Goal: Information Seeking & Learning: Learn about a topic

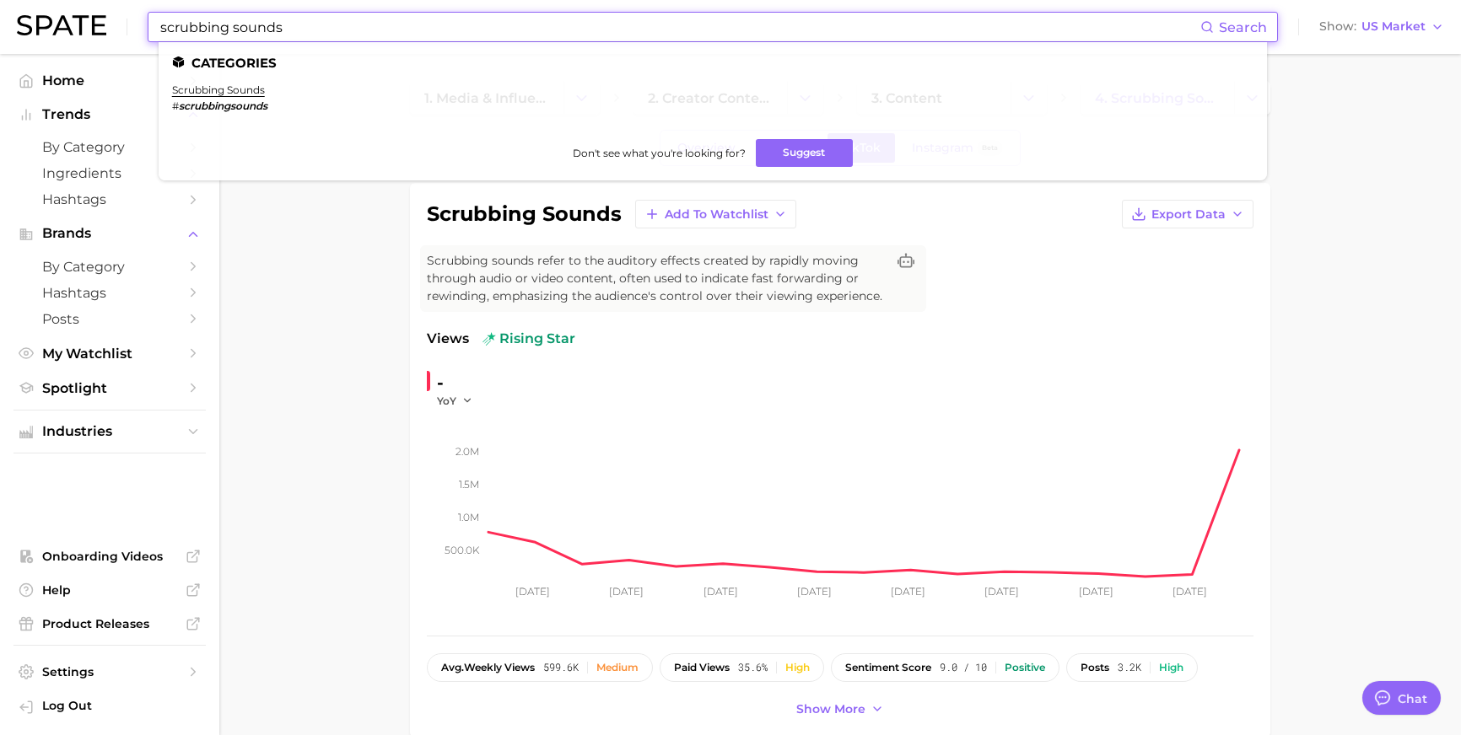
click at [530, 34] on input "scrubbing sounds" at bounding box center [680, 27] width 1042 height 29
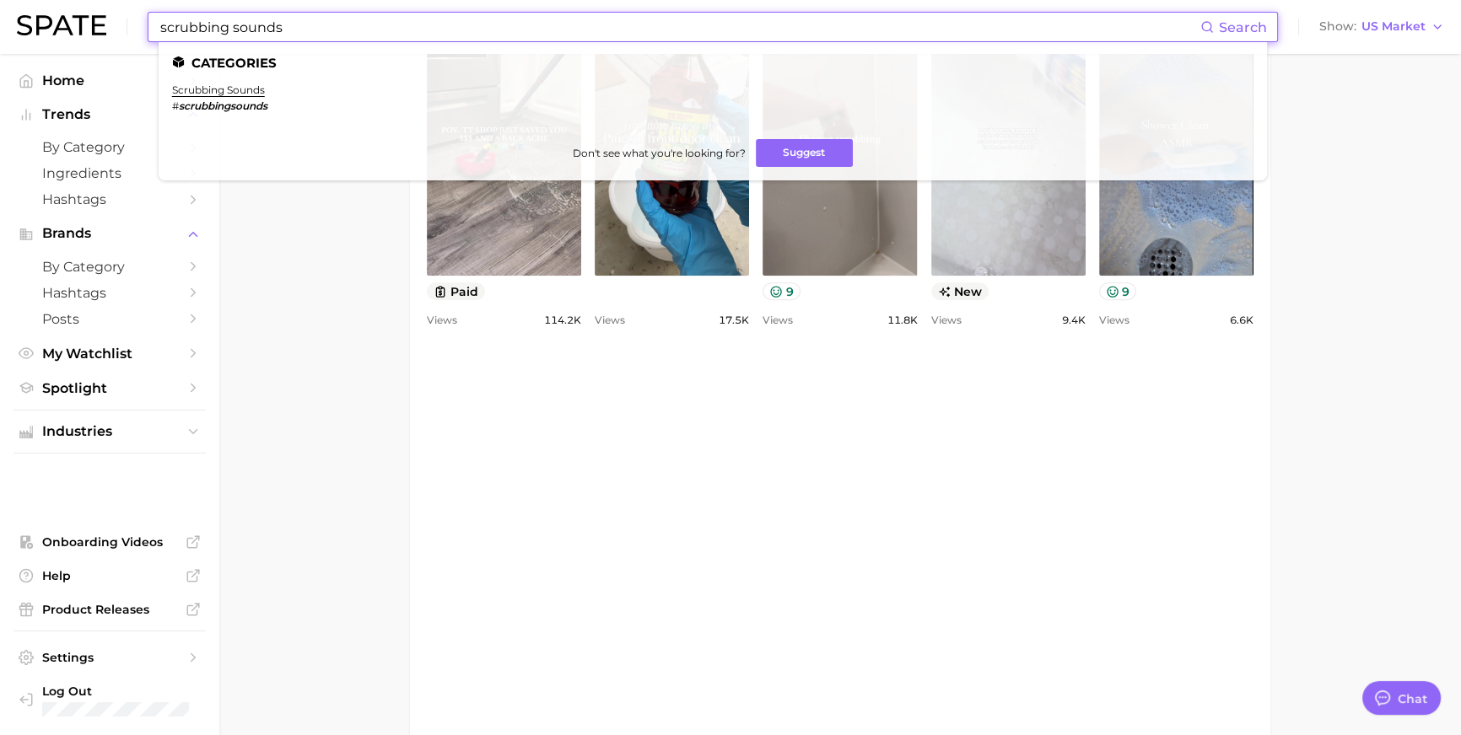
click at [530, 34] on input "scrubbing sounds" at bounding box center [680, 27] width 1042 height 29
drag, startPoint x: 0, startPoint y: 0, endPoint x: 530, endPoint y: 33, distance: 530.7
click at [530, 33] on input "scrubbing sounds" at bounding box center [680, 27] width 1042 height 29
type input "always"
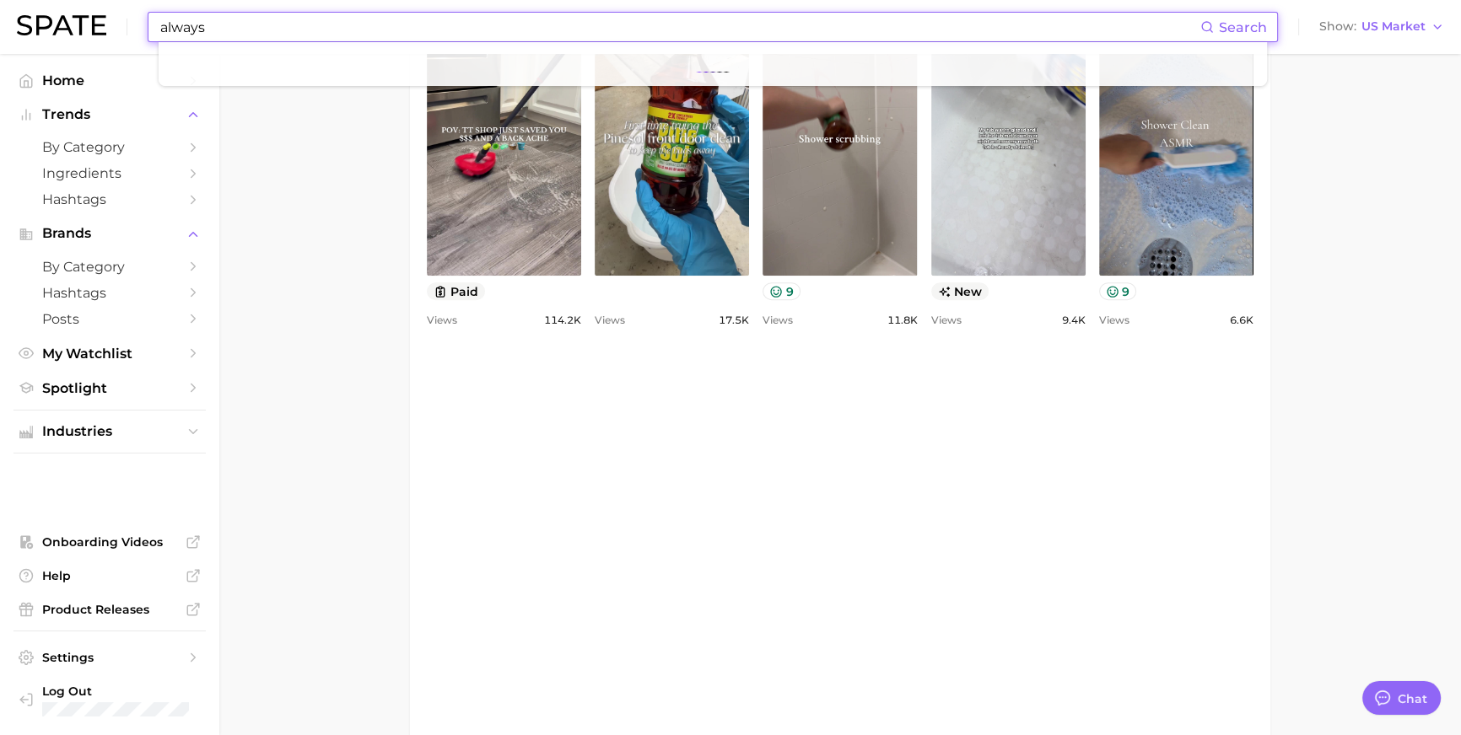
scroll to position [0, 0]
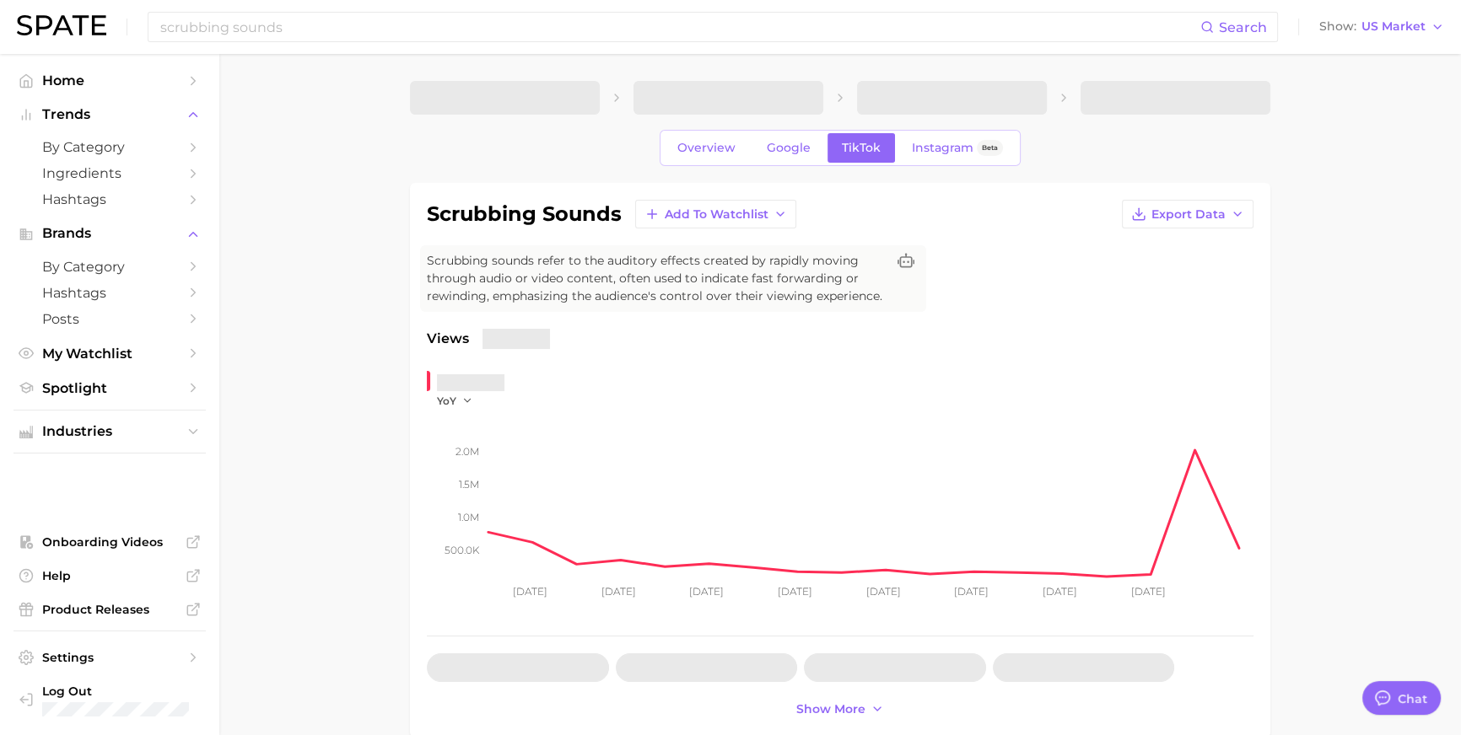
type textarea "x"
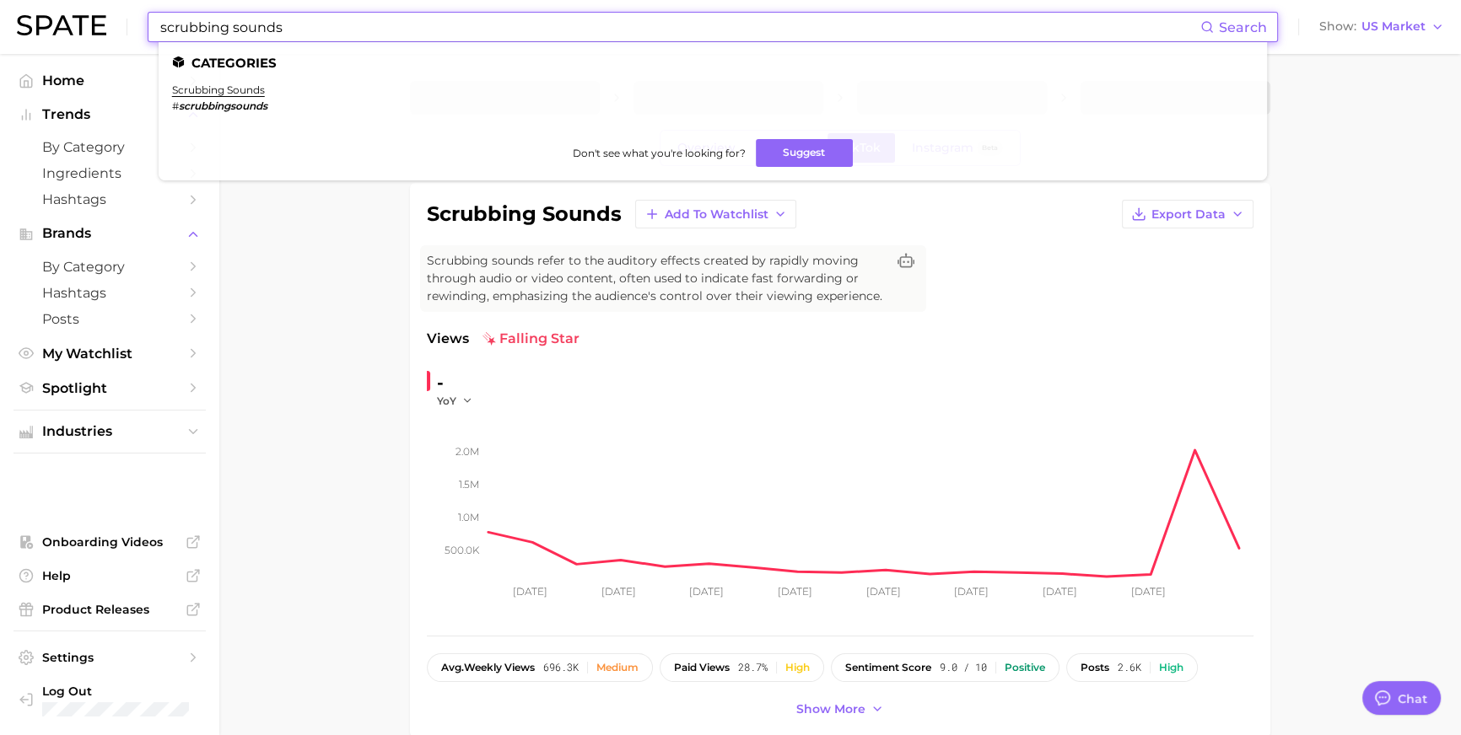
click at [575, 31] on input "scrubbing sounds" at bounding box center [680, 27] width 1042 height 29
paste input "alway"
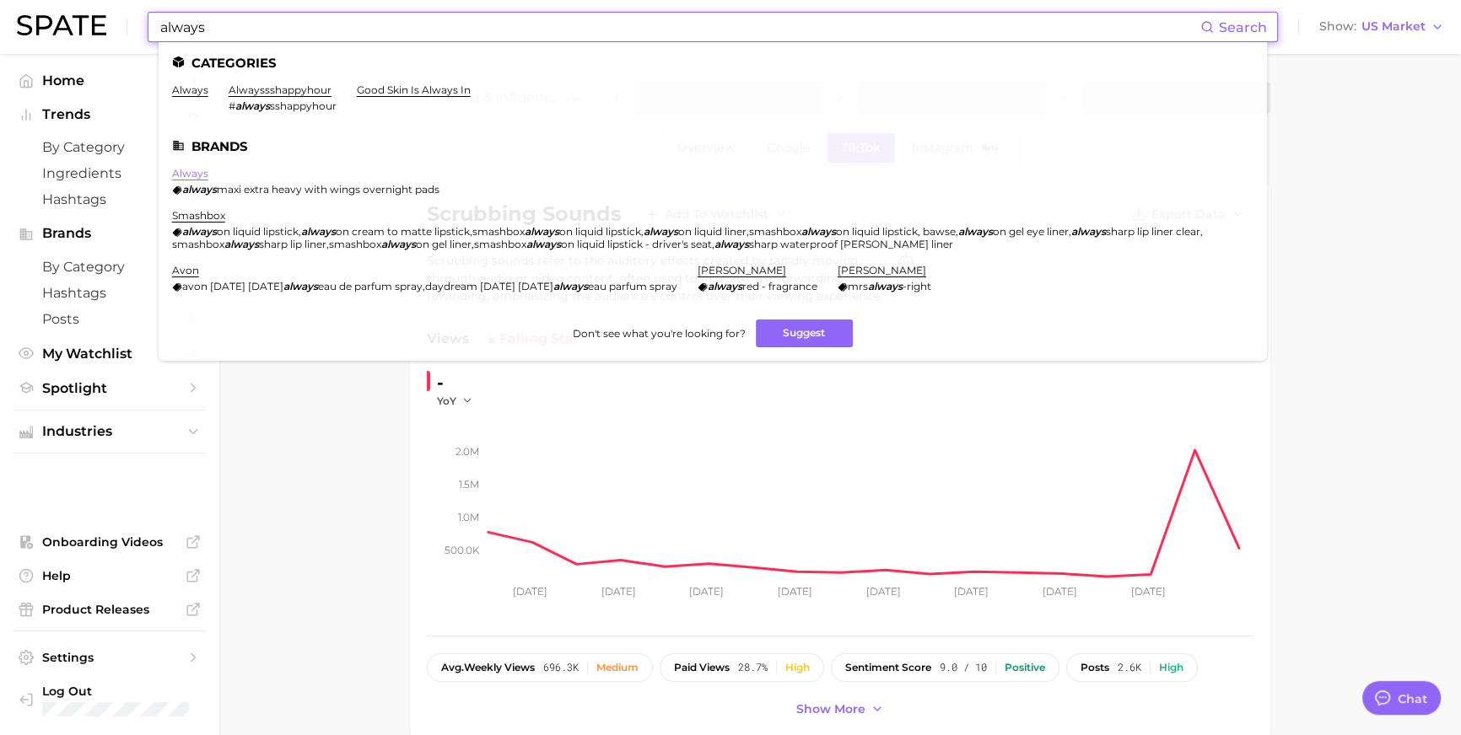
type input "always"
click at [208, 174] on link "always" at bounding box center [190, 173] width 36 height 13
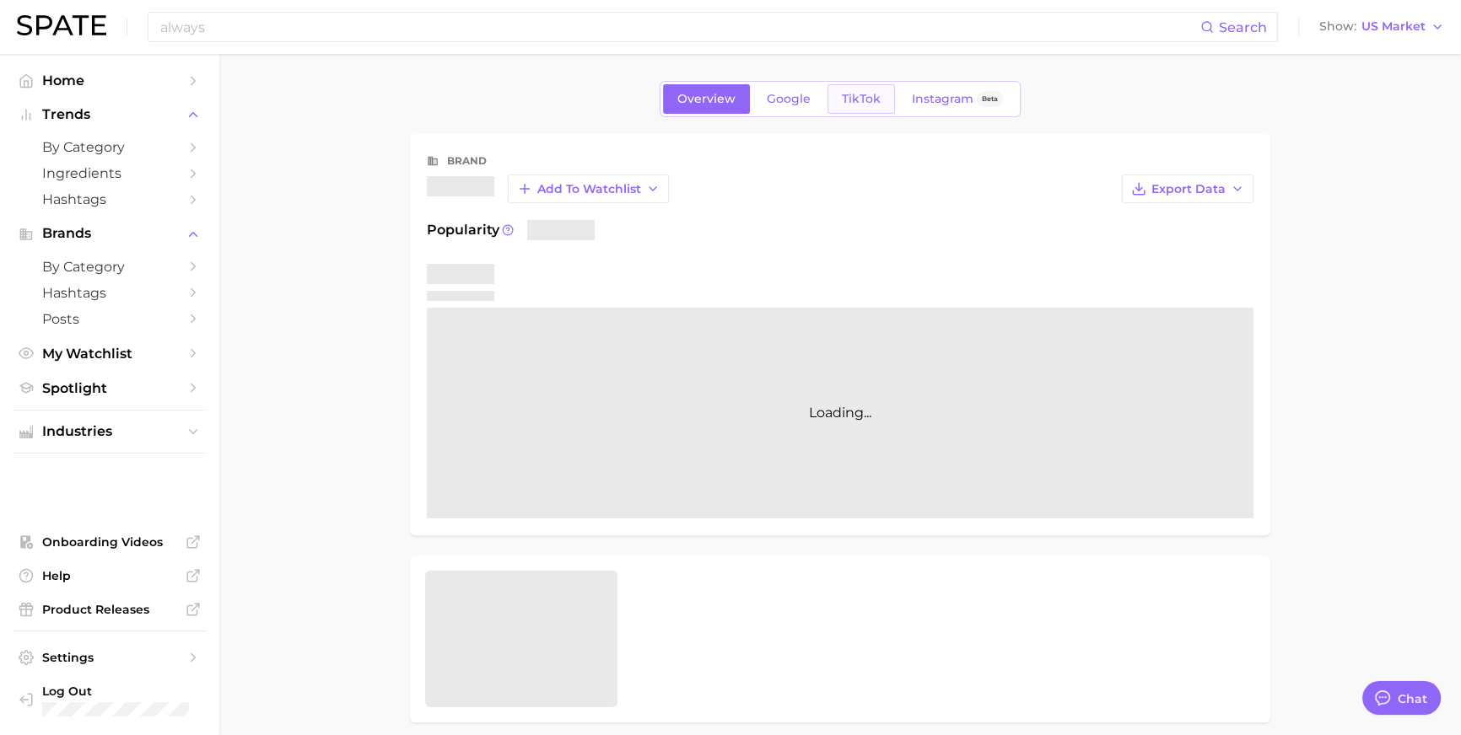
click at [881, 96] on span "TikTok" at bounding box center [861, 99] width 39 height 14
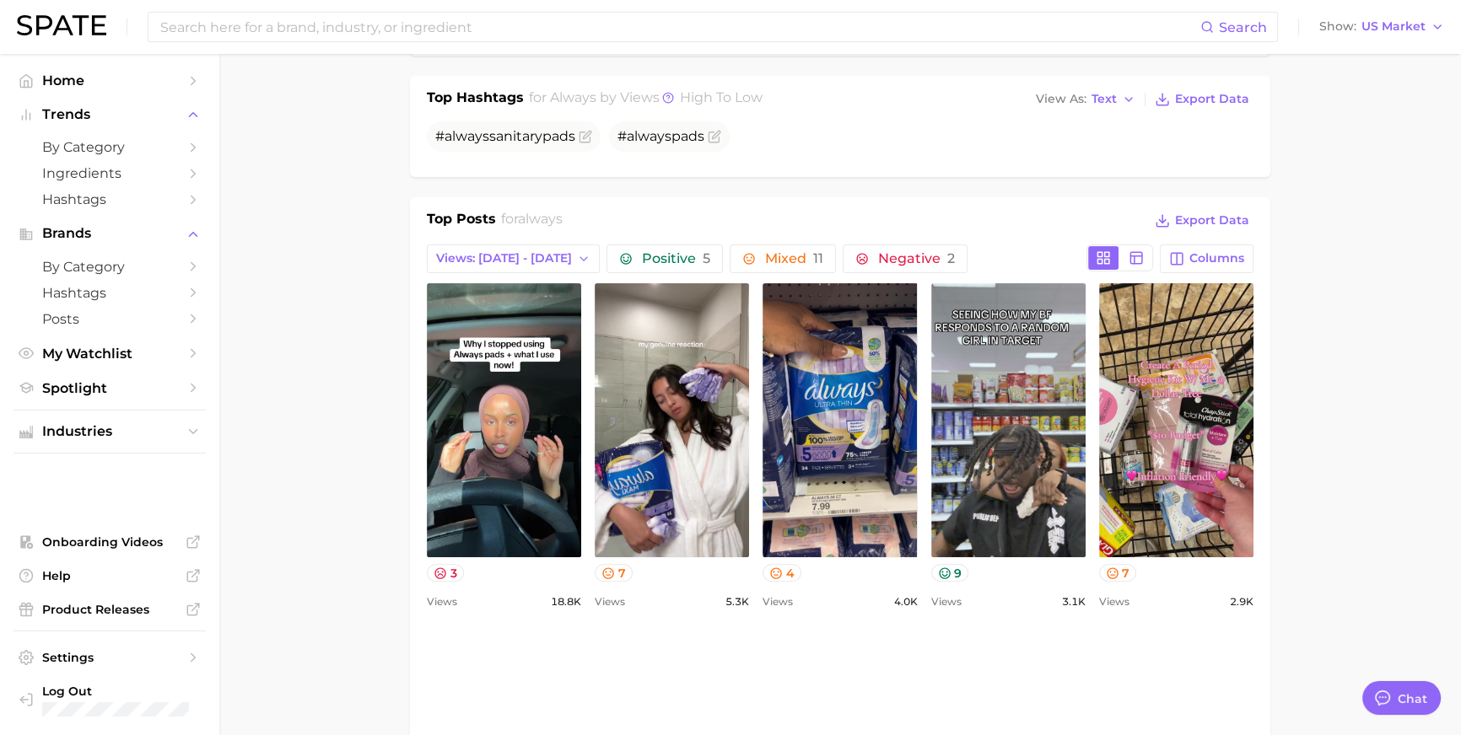
scroll to position [563, 0]
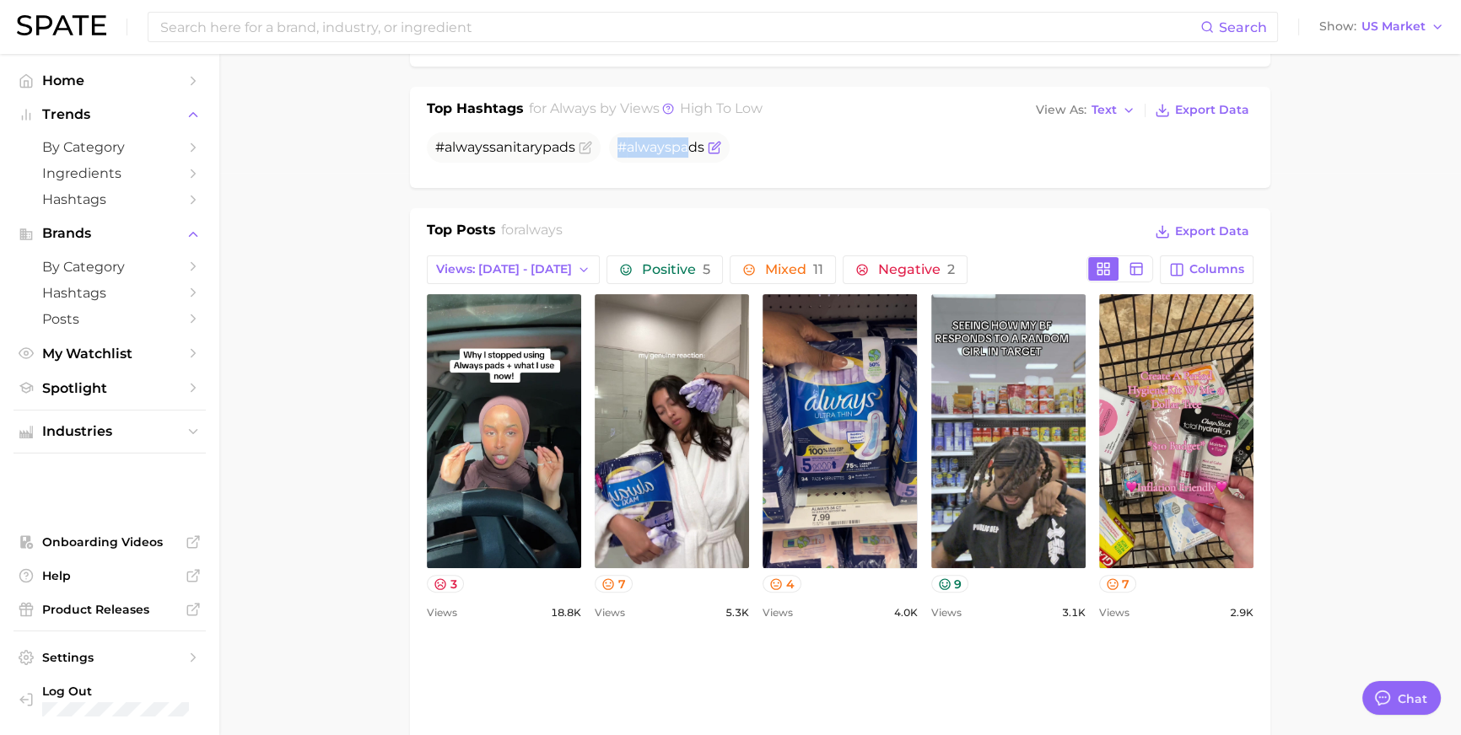
drag, startPoint x: 691, startPoint y: 189, endPoint x: 622, endPoint y: 191, distance: 69.2
click at [622, 155] on span "# always pads" at bounding box center [660, 147] width 87 height 16
click at [641, 155] on span "always" at bounding box center [649, 147] width 45 height 16
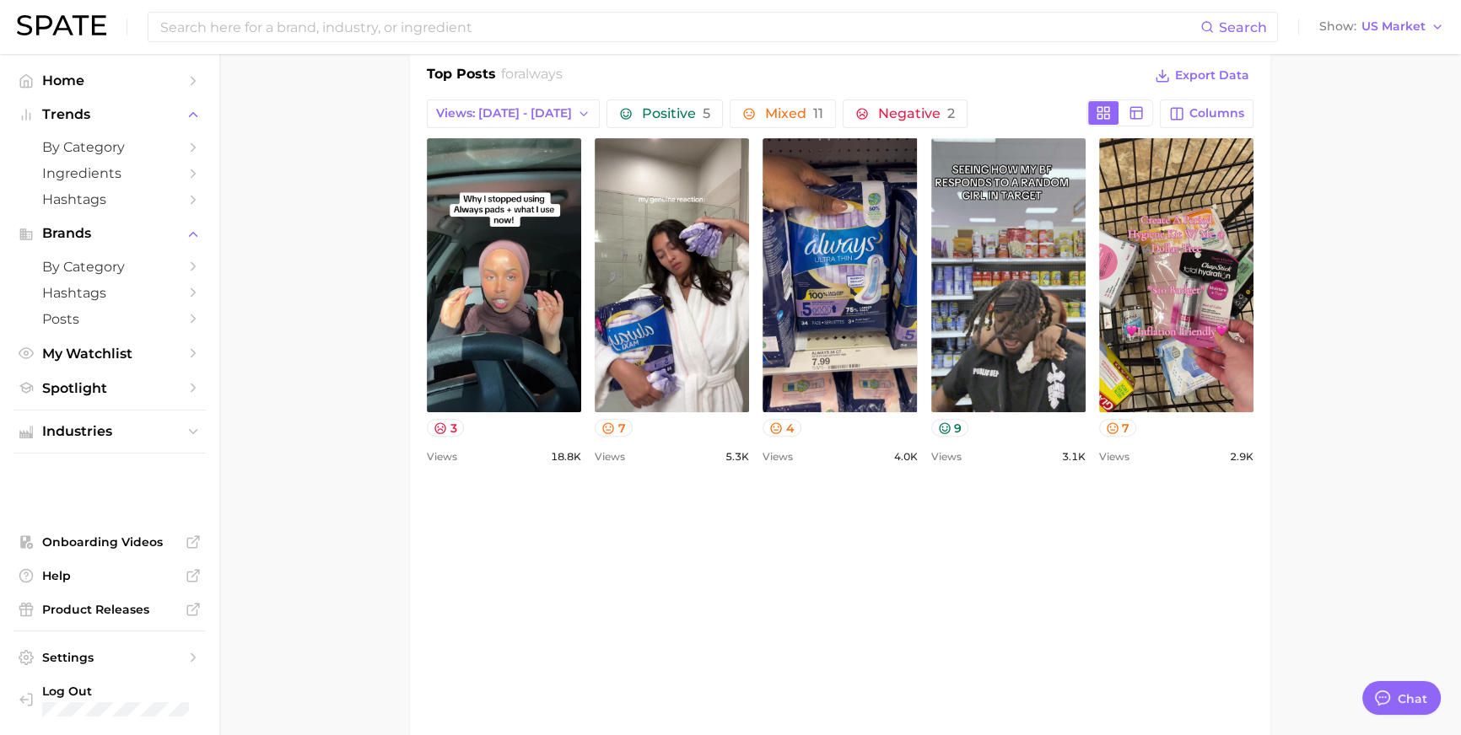
scroll to position [744, 0]
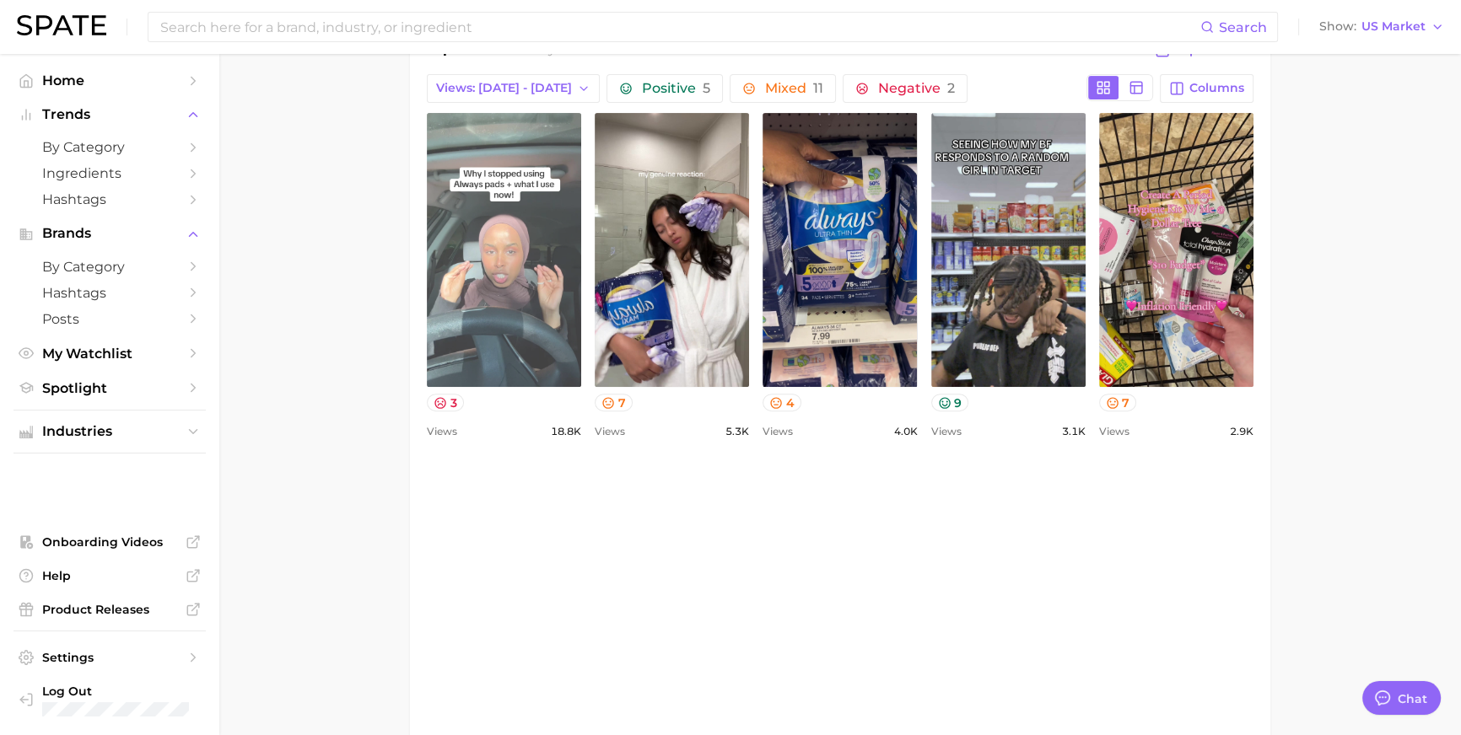
click at [535, 286] on link "view post on TikTok" at bounding box center [504, 250] width 154 height 274
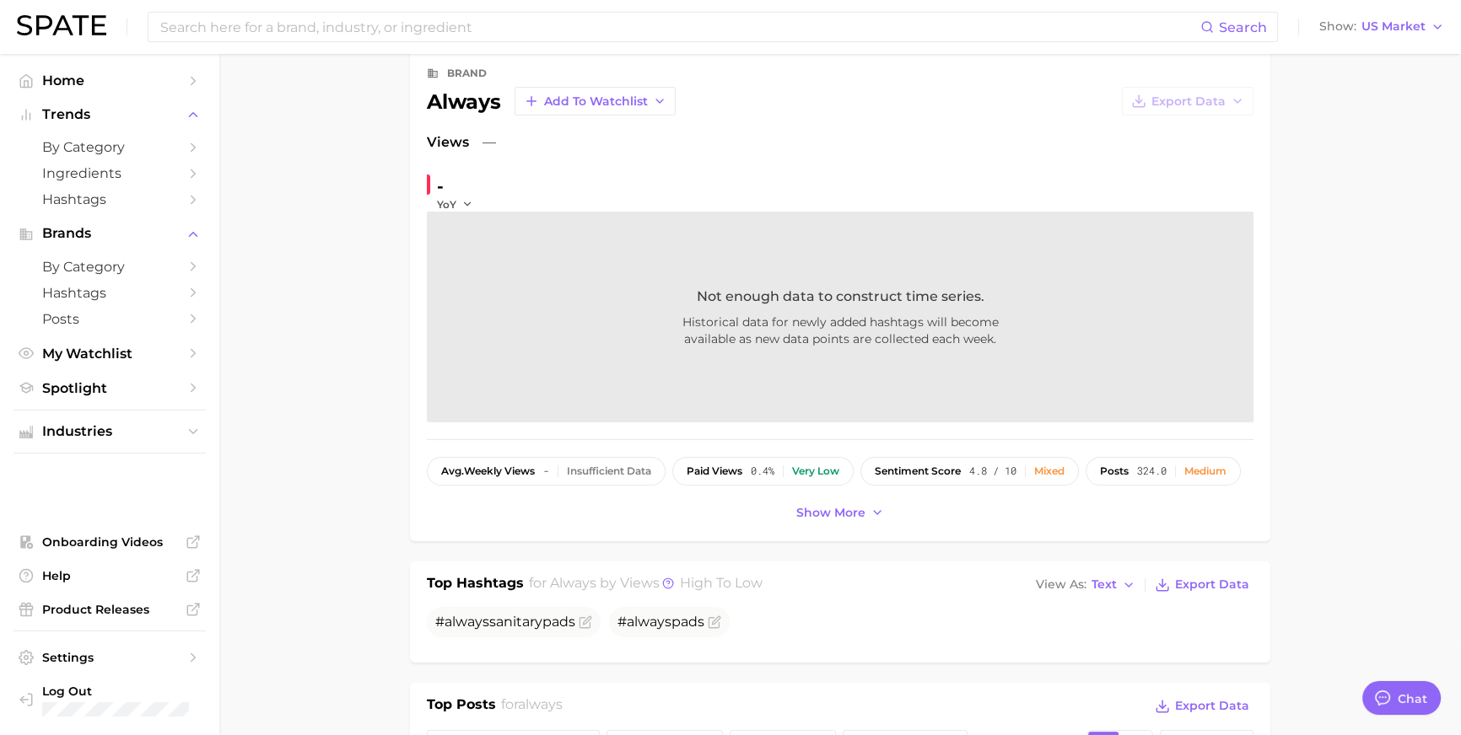
scroll to position [0, 0]
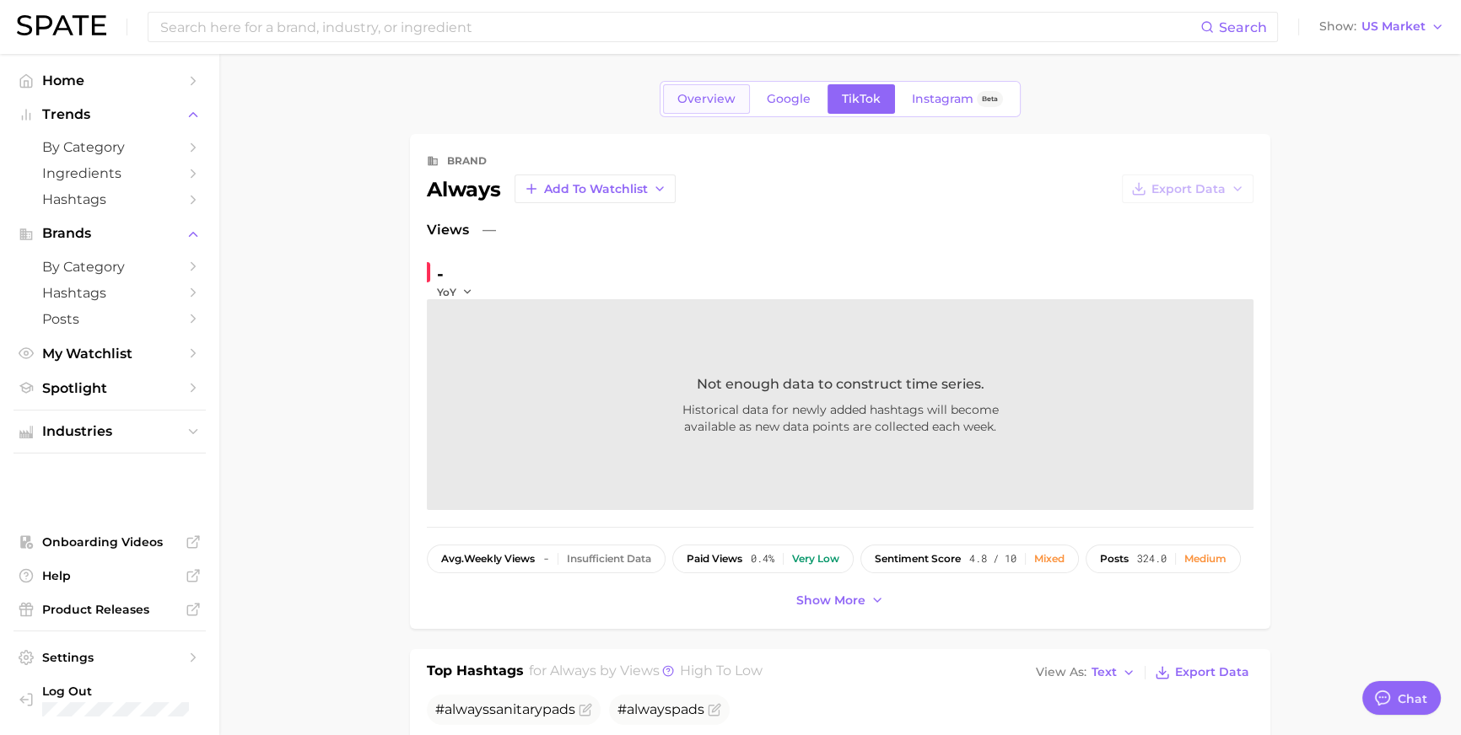
click at [670, 110] on link "Overview" at bounding box center [706, 99] width 87 height 30
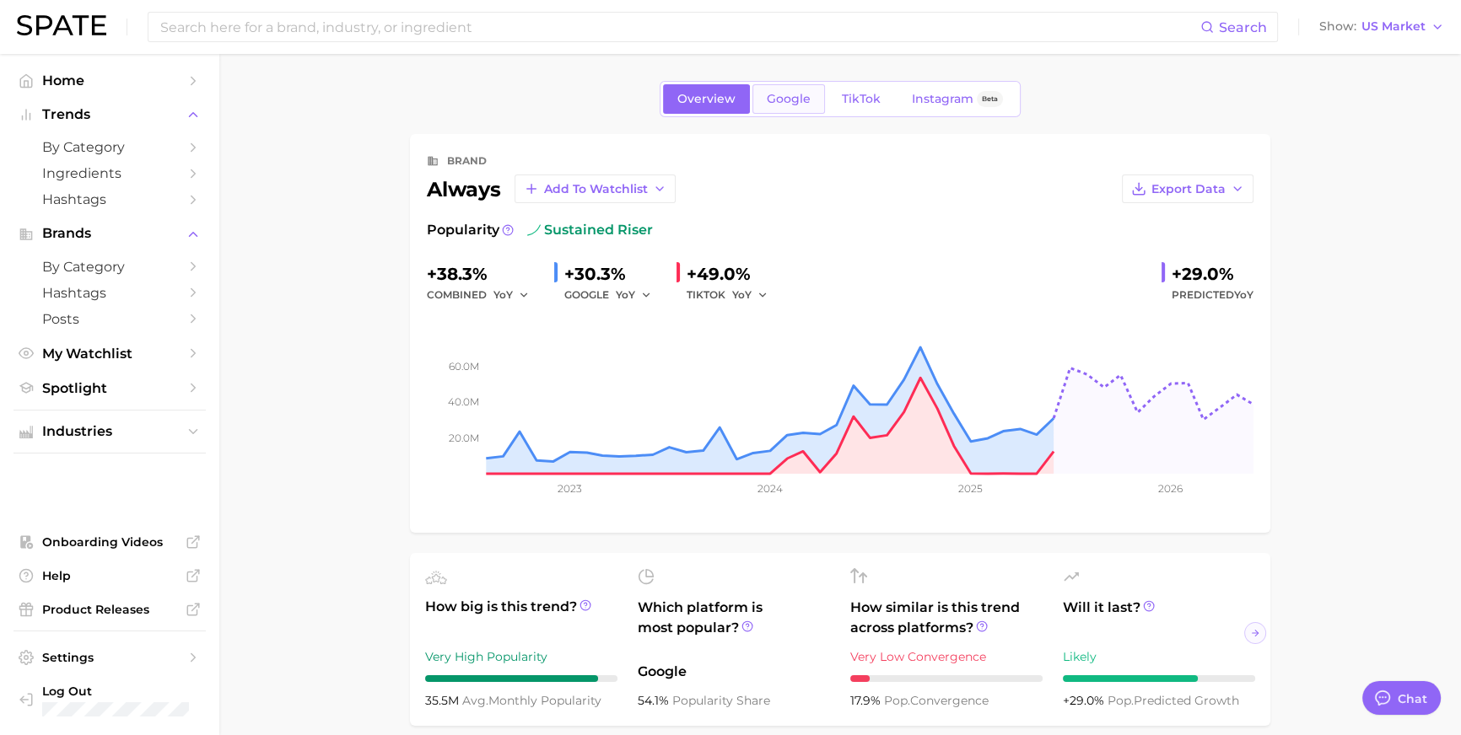
click at [769, 97] on span "Google" at bounding box center [789, 99] width 44 height 14
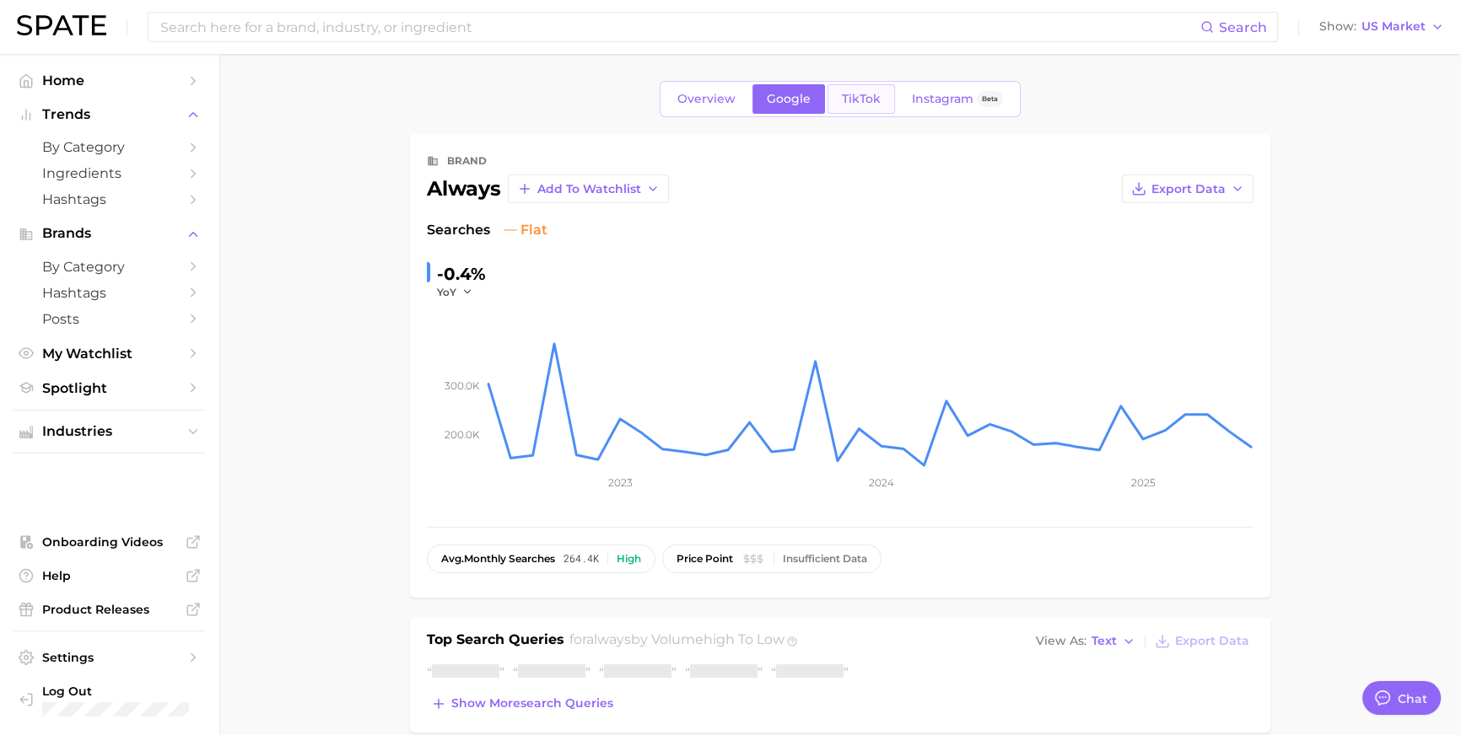
click at [872, 88] on link "TikTok" at bounding box center [860, 99] width 67 height 30
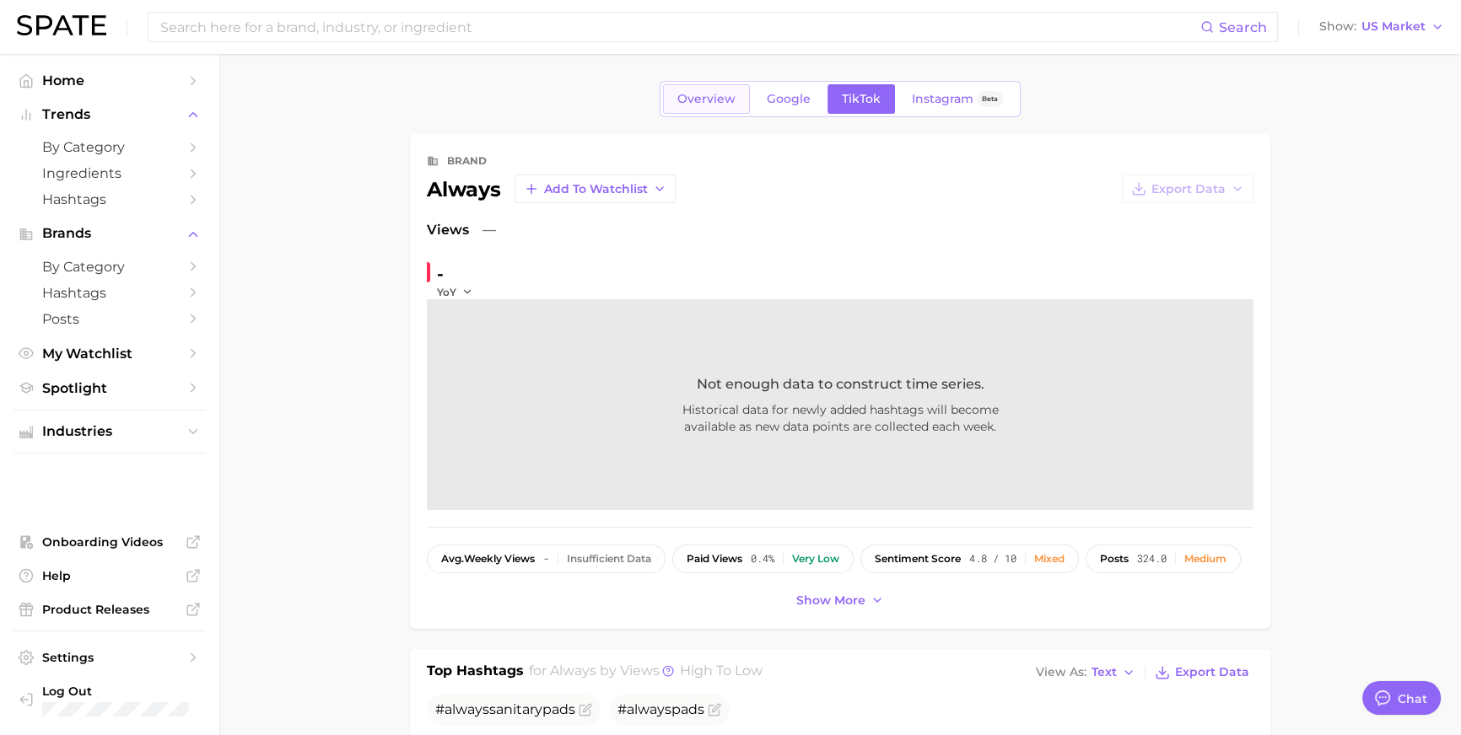
click at [677, 100] on span "Overview" at bounding box center [706, 99] width 58 height 14
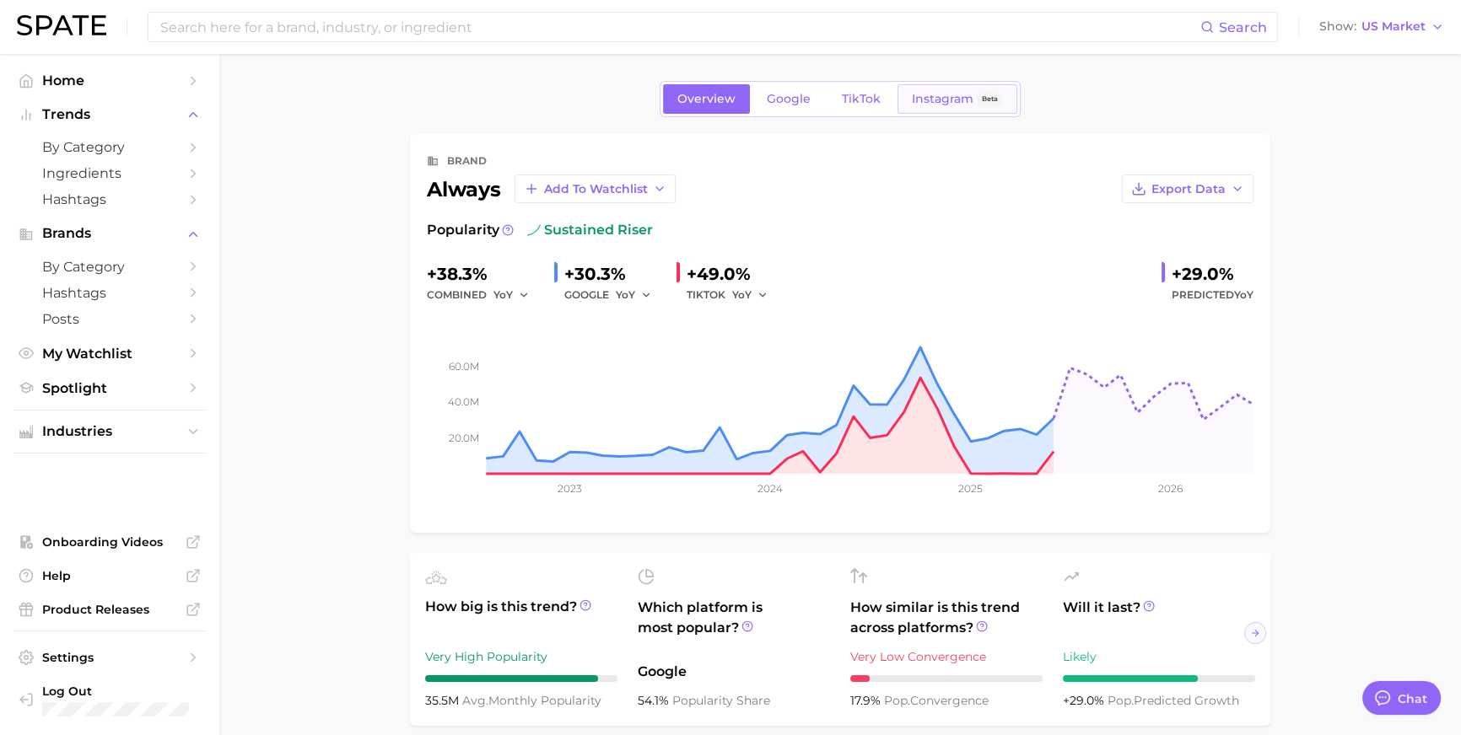
click at [967, 105] on span "Instagram" at bounding box center [943, 99] width 62 height 14
